Goal: Transaction & Acquisition: Subscribe to service/newsletter

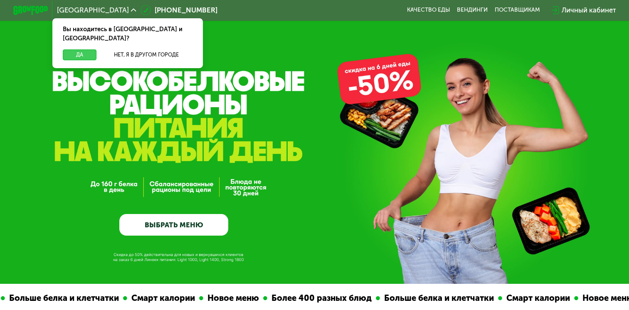
click at [73, 49] on button "Да" at bounding box center [80, 54] width 34 height 10
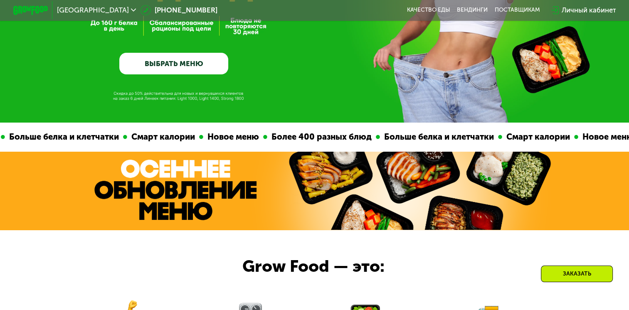
scroll to position [222, 0]
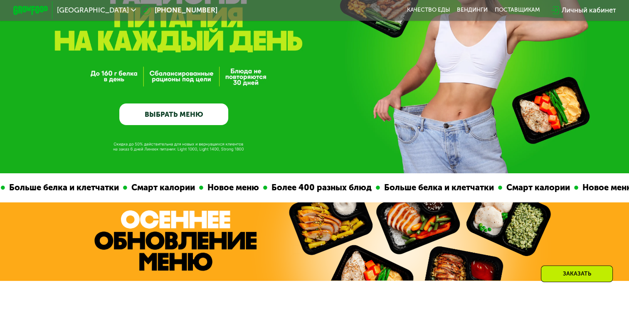
click at [191, 116] on link "ВЫБРАТЬ МЕНЮ" at bounding box center [173, 115] width 109 height 22
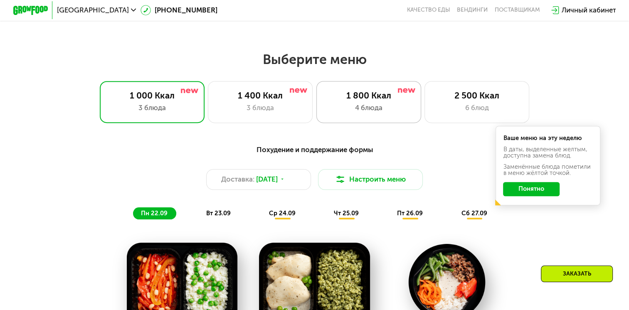
scroll to position [556, 0]
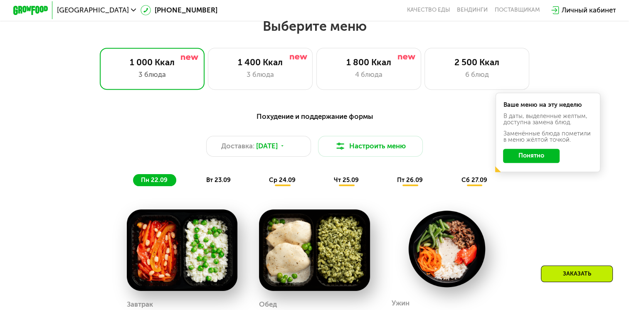
click at [541, 159] on button "Понятно" at bounding box center [531, 156] width 57 height 14
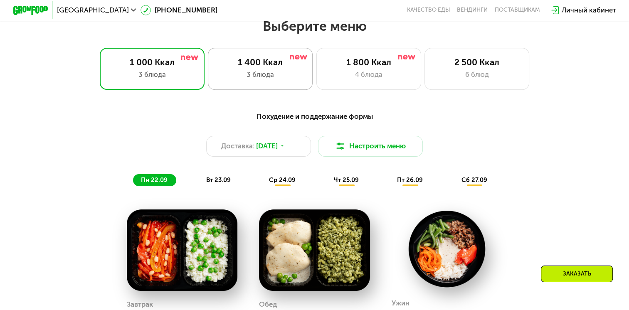
click at [253, 75] on div "3 блюда" at bounding box center [260, 74] width 86 height 10
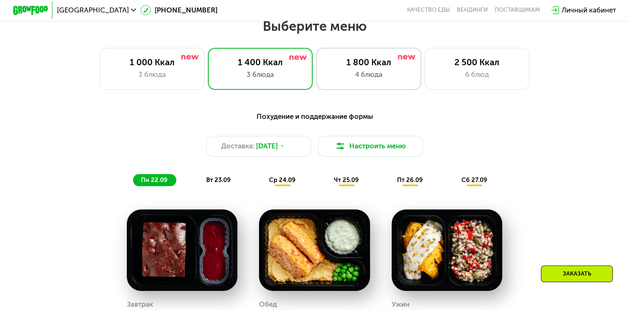
click at [368, 74] on div "4 блюда" at bounding box center [369, 74] width 86 height 10
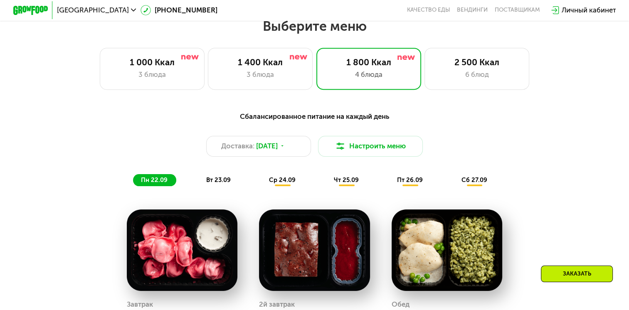
click at [395, 151] on button "Настроить меню" at bounding box center [370, 146] width 105 height 21
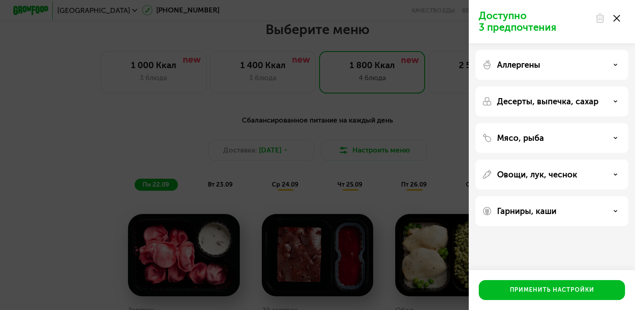
click at [579, 59] on div "Аллергены" at bounding box center [552, 65] width 153 height 30
click at [576, 96] on div "Десерты, выпечка, сахар" at bounding box center [552, 101] width 153 height 30
click at [600, 102] on div "Десерты, выпечка, сахар" at bounding box center [552, 101] width 140 height 10
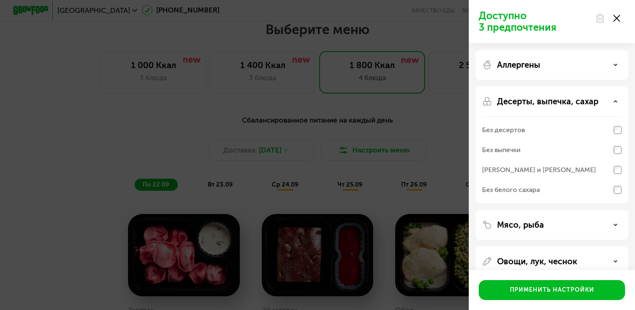
click at [600, 102] on div "Десерты, выпечка, сахар" at bounding box center [552, 101] width 140 height 10
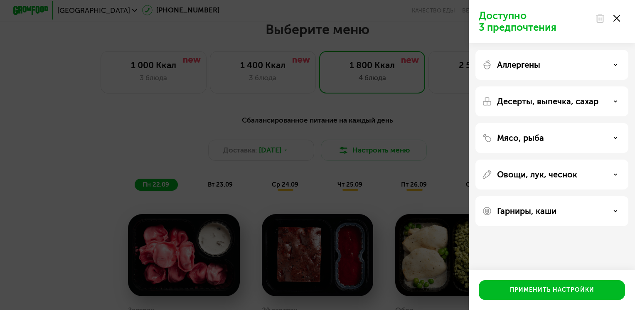
click at [579, 136] on div "Мясо, рыба" at bounding box center [552, 138] width 140 height 10
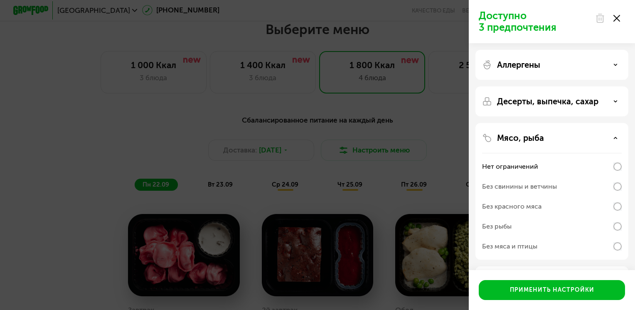
click at [579, 136] on div "Мясо, рыба" at bounding box center [552, 138] width 140 height 10
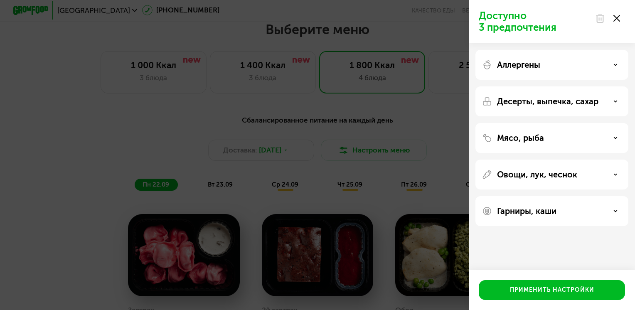
click at [460, 70] on div "Доступно 3 предпочтения Аллергены Десерты, выпечка, сахар Мясо, рыба Овощи, лук…" at bounding box center [317, 155] width 635 height 310
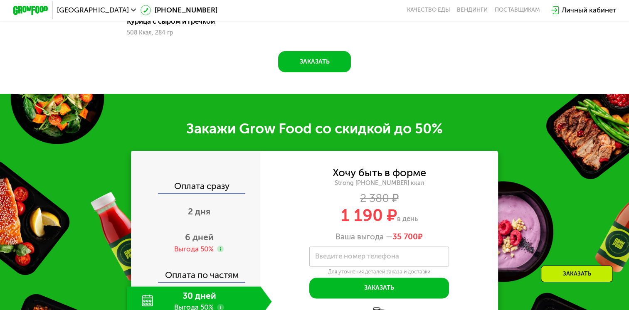
scroll to position [1111, 0]
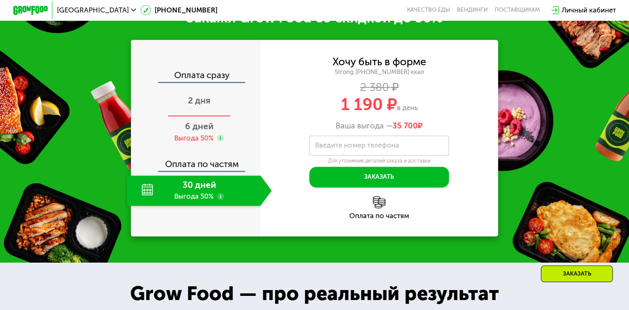
click at [210, 116] on div "2 дня" at bounding box center [199, 101] width 145 height 31
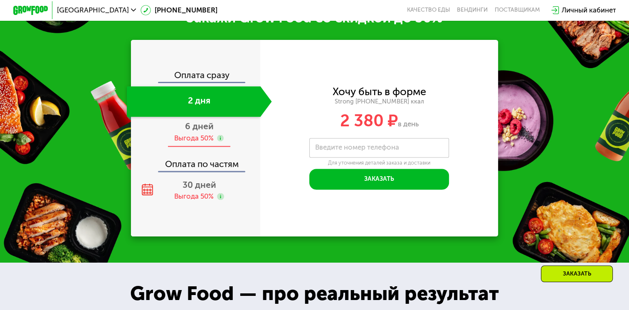
click at [208, 131] on span "6 дней" at bounding box center [199, 126] width 29 height 10
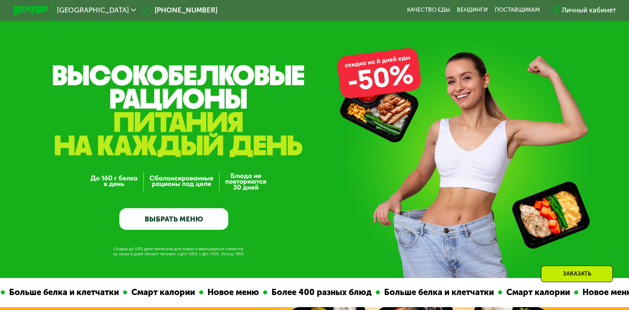
scroll to position [0, 0]
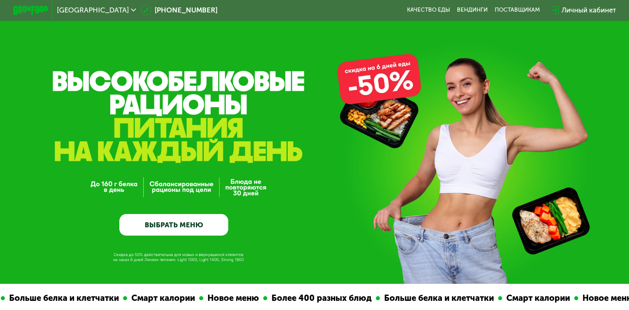
click at [178, 219] on link "ВЫБРАТЬ МЕНЮ" at bounding box center [173, 225] width 109 height 22
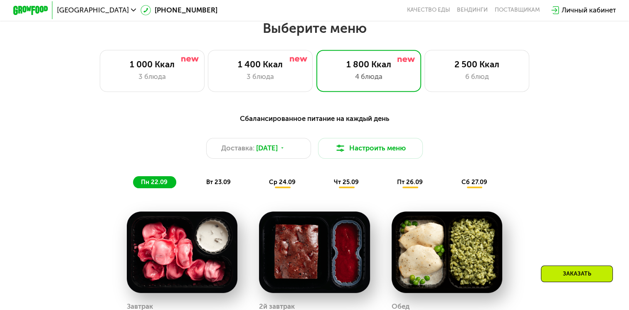
scroll to position [556, 0]
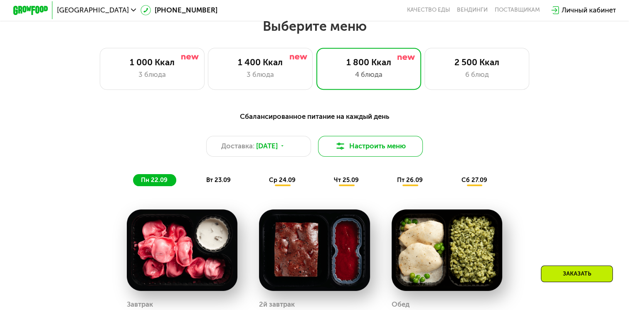
click at [356, 144] on button "Настроить меню" at bounding box center [370, 146] width 105 height 21
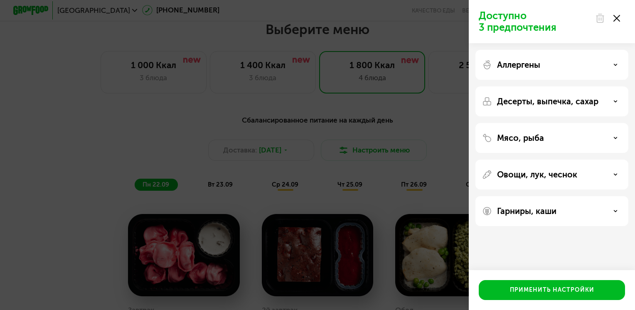
click at [617, 13] on div at bounding box center [607, 18] width 35 height 17
click at [616, 16] on icon at bounding box center [617, 18] width 7 height 7
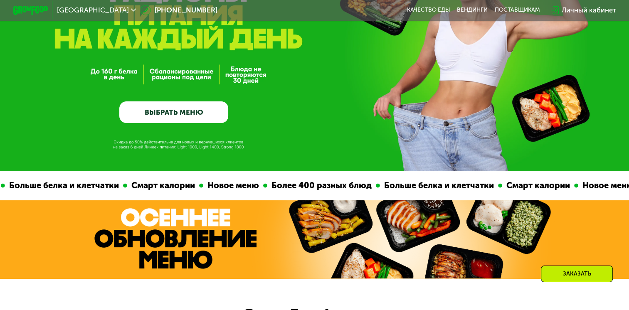
scroll to position [0, 0]
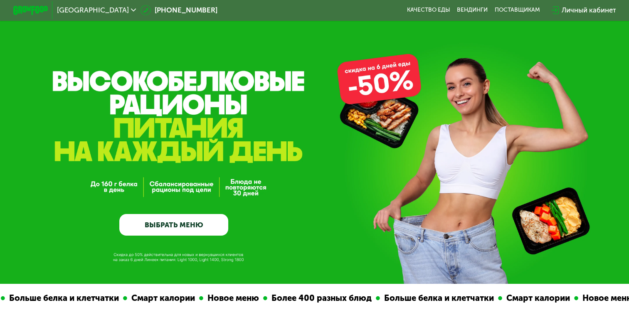
click at [37, 2] on div at bounding box center [31, 10] width 44 height 18
click at [37, 8] on img at bounding box center [30, 10] width 35 height 9
click at [435, 7] on link "Качество еды" at bounding box center [428, 10] width 43 height 7
click at [577, 8] on div "Личный кабинет" at bounding box center [588, 10] width 54 height 10
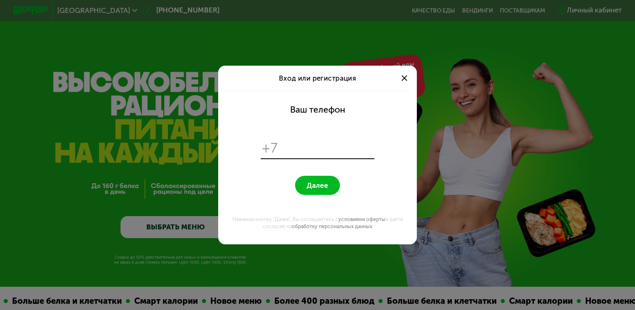
click at [547, 76] on div "Вход или регистрация Ваш телефон +7 Далее Нажимая кнопку "Далее", Вы соглашаете…" at bounding box center [317, 155] width 635 height 310
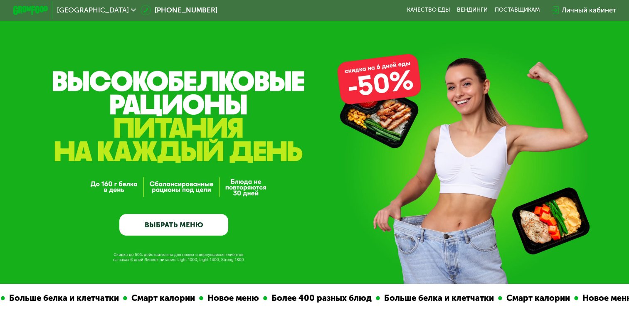
click at [217, 230] on link "ВЫБРАТЬ МЕНЮ" at bounding box center [173, 225] width 109 height 22
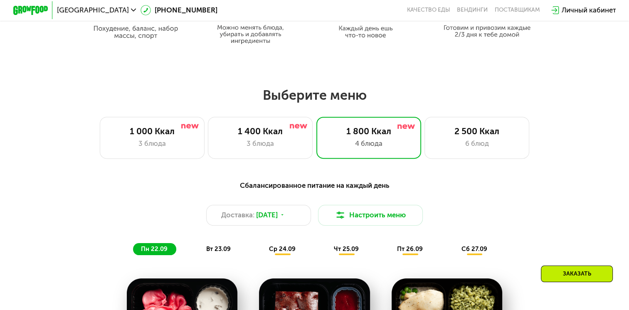
scroll to position [556, 0]
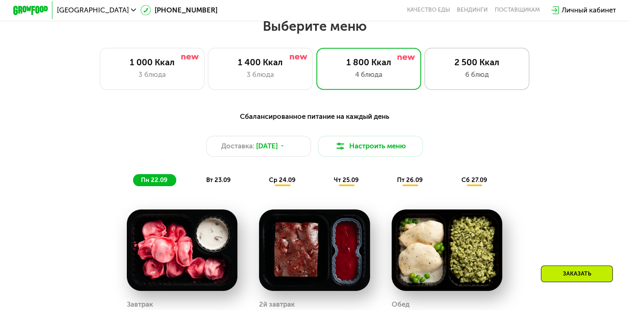
click at [494, 67] on div "2 500 Ккал" at bounding box center [477, 62] width 86 height 10
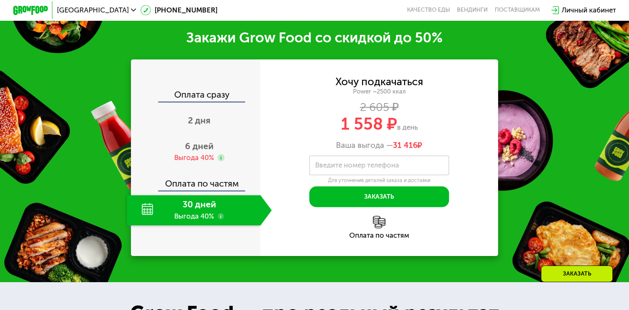
scroll to position [1221, 0]
